Goal: Task Accomplishment & Management: Manage account settings

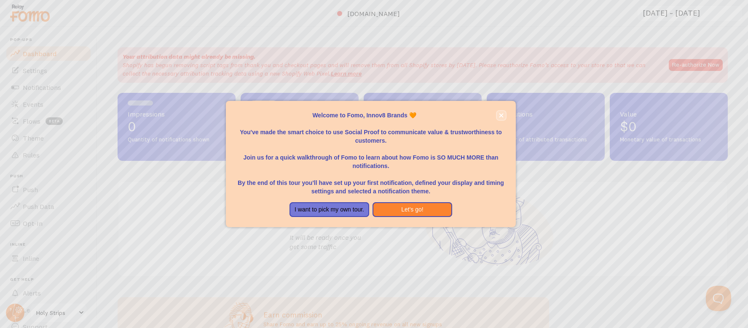
click at [274, 116] on icon "close," at bounding box center [501, 115] width 5 height 5
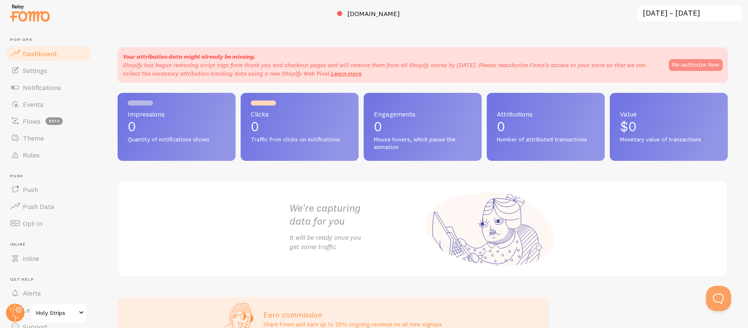
click at [274, 63] on button "Re-authorize Now" at bounding box center [696, 65] width 54 height 12
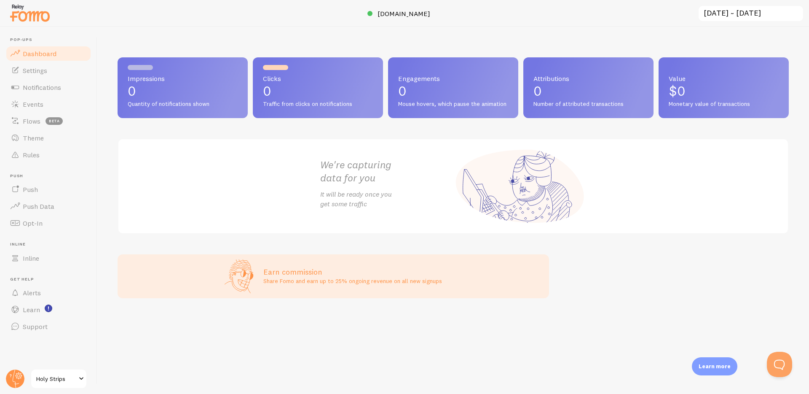
click at [44, 51] on span "Dashboard" at bounding box center [40, 53] width 34 height 8
click at [42, 380] on span "Holy Strips" at bounding box center [56, 378] width 40 height 10
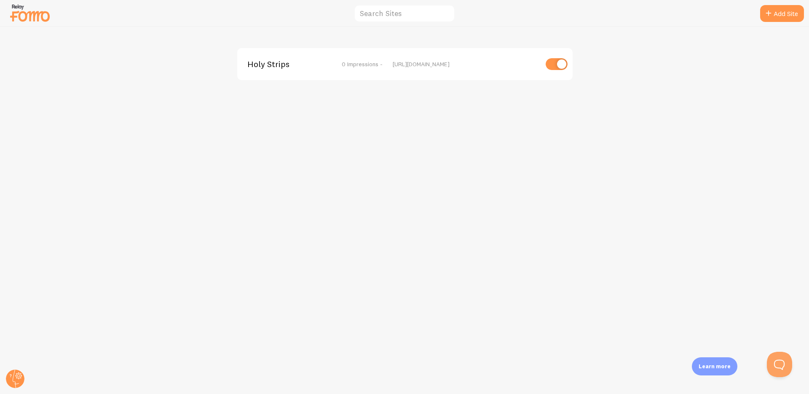
click at [64, 11] on div at bounding box center [404, 13] width 809 height 27
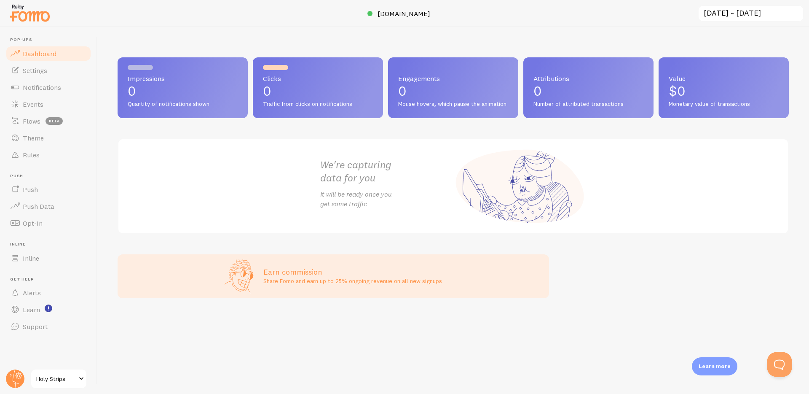
click at [61, 375] on span "Holy Strips" at bounding box center [56, 378] width 40 height 10
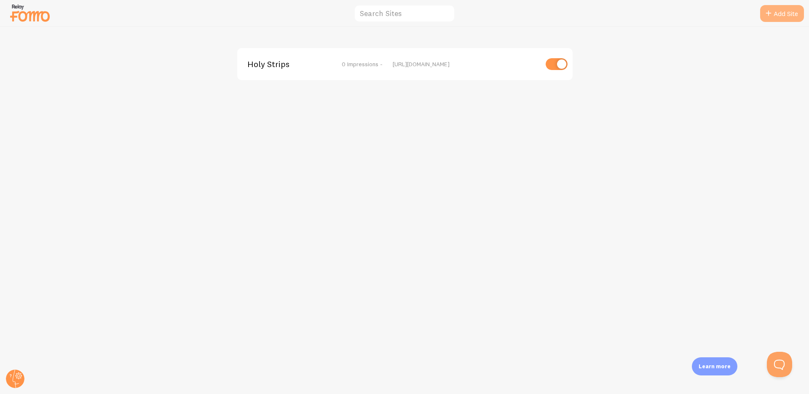
click at [778, 14] on link "Add Site" at bounding box center [782, 13] width 44 height 17
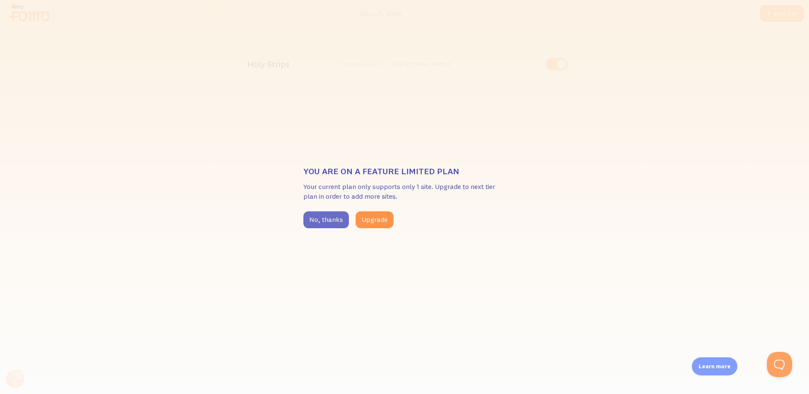
click at [325, 224] on button "No, thanks" at bounding box center [327, 219] width 46 height 17
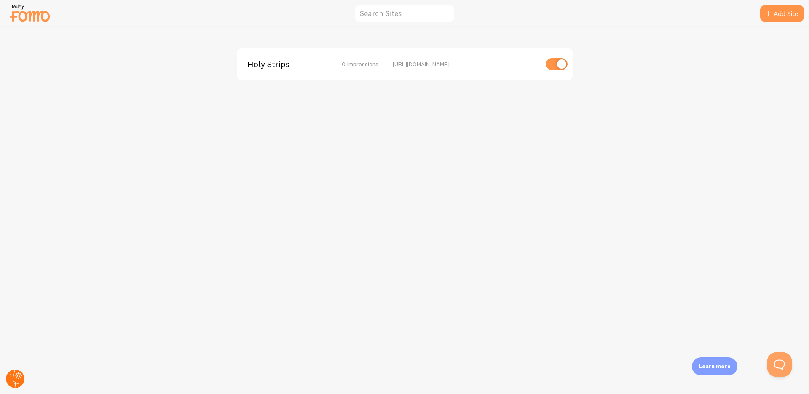
click at [16, 374] on icon at bounding box center [18, 375] width 5 height 5
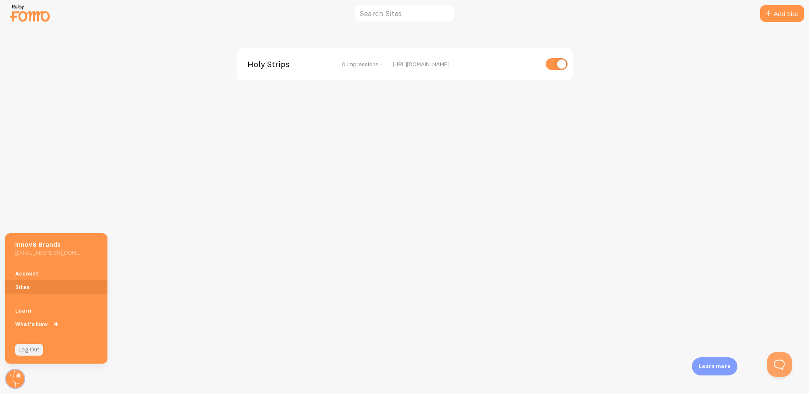
click at [29, 349] on link "Log Out" at bounding box center [29, 350] width 28 height 12
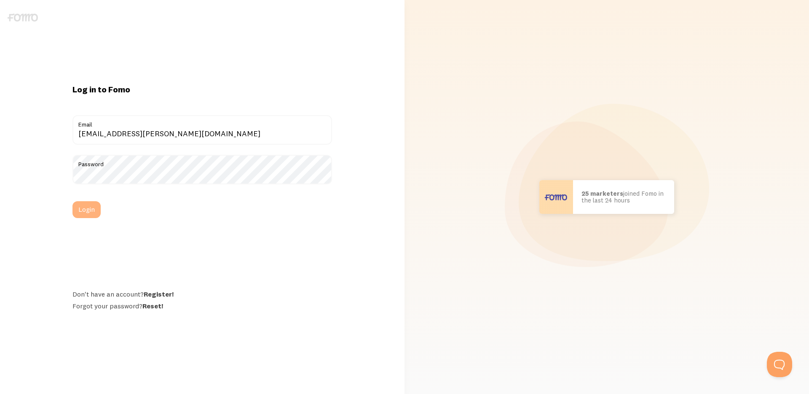
click at [85, 210] on button "Login" at bounding box center [87, 209] width 28 height 17
